Goal: Task Accomplishment & Management: Use online tool/utility

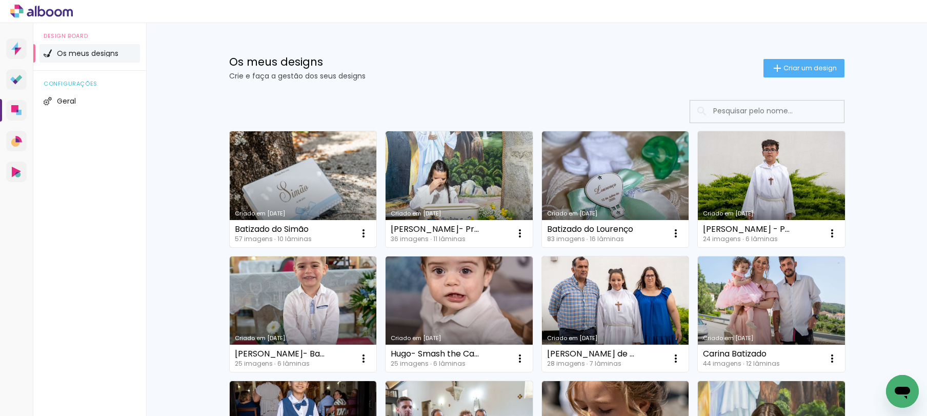
click at [322, 177] on link "Criado em [DATE]" at bounding box center [303, 189] width 147 height 116
